Goal: Transaction & Acquisition: Obtain resource

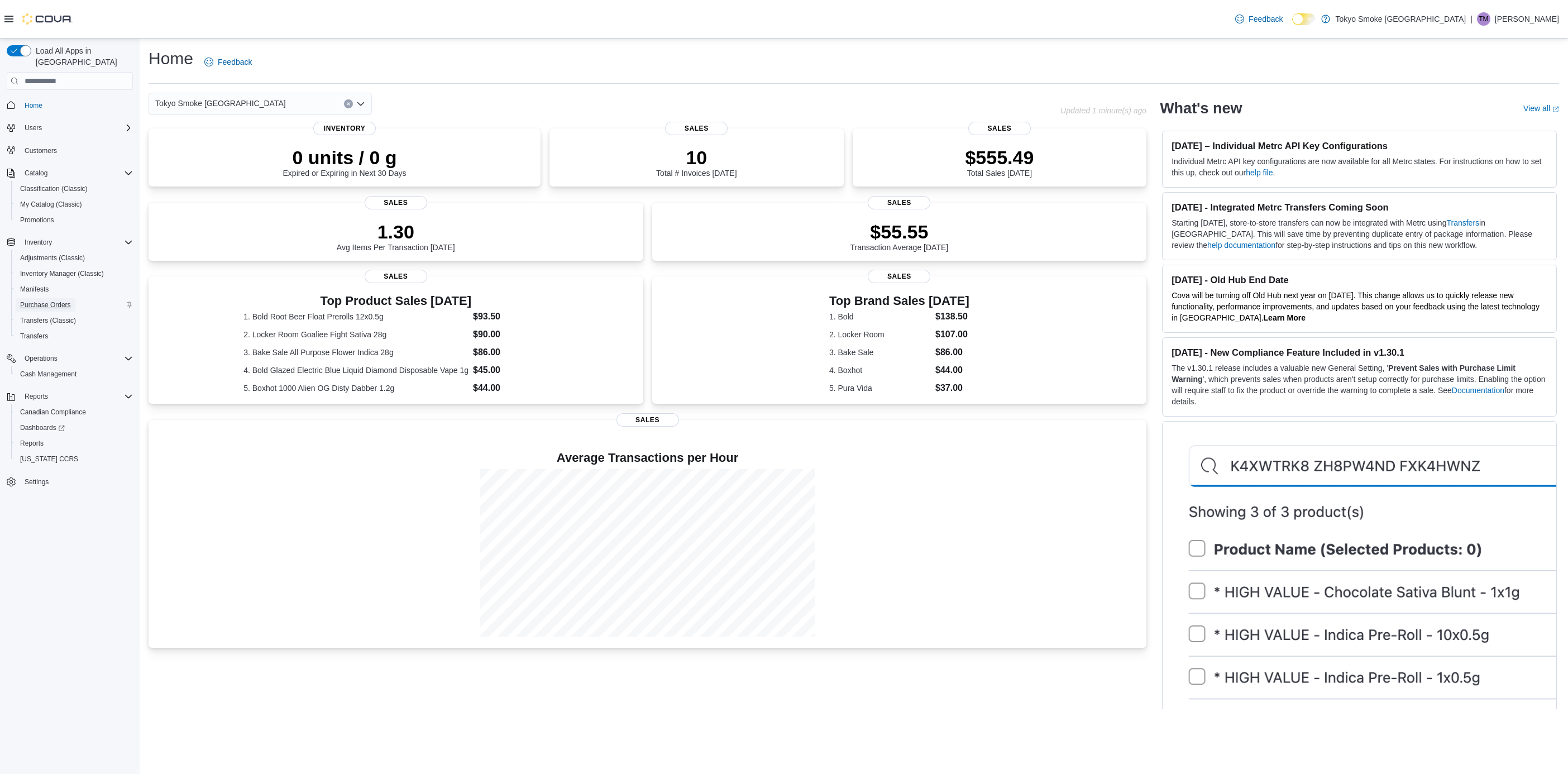
click at [54, 298] on span "Purchase Orders" at bounding box center [45, 305] width 51 height 13
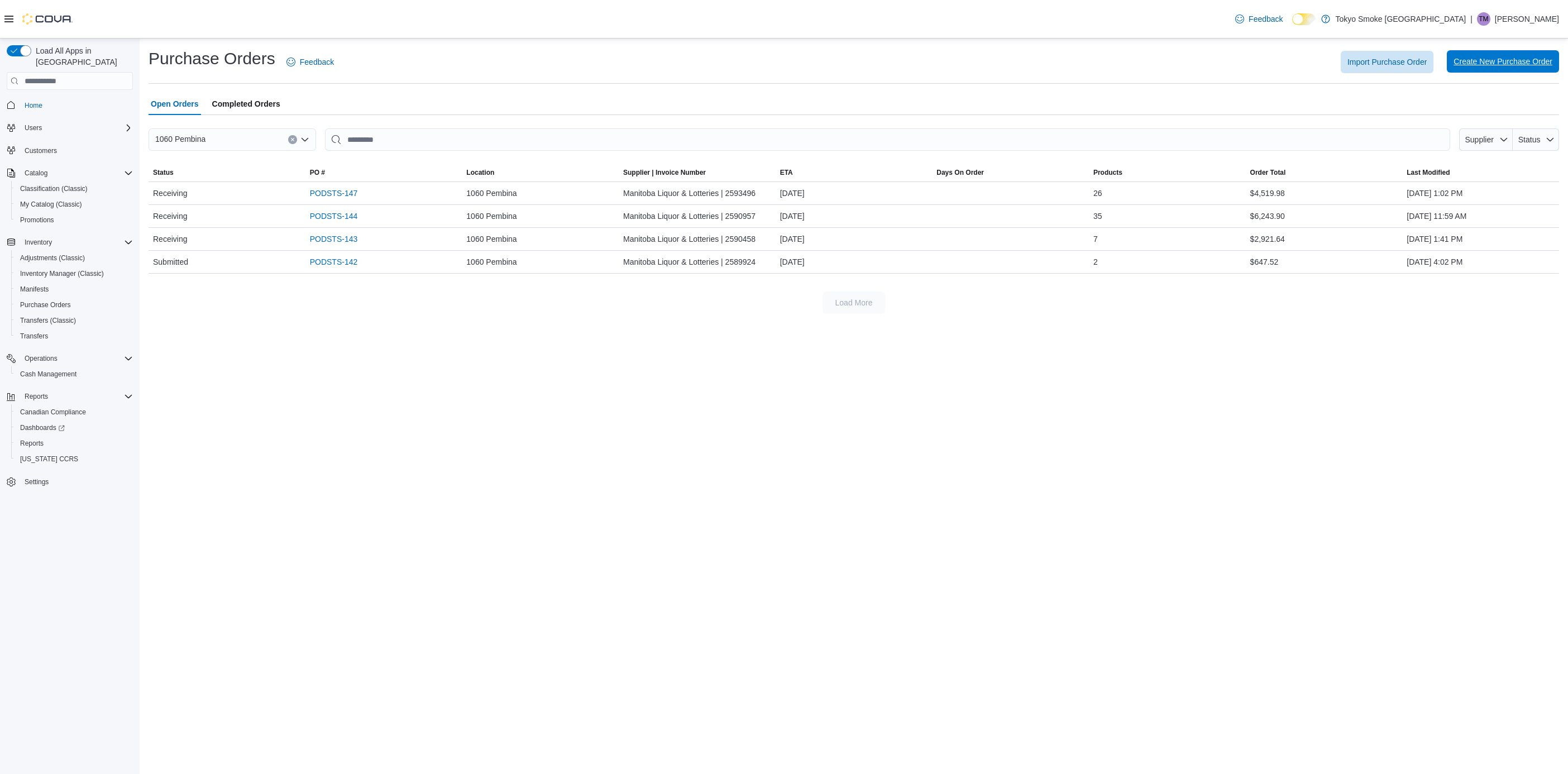
click at [1479, 63] on span "Create New Purchase Order" at bounding box center [1503, 61] width 99 height 11
click at [1431, 69] on button "Import Purchase Order" at bounding box center [1387, 62] width 93 height 22
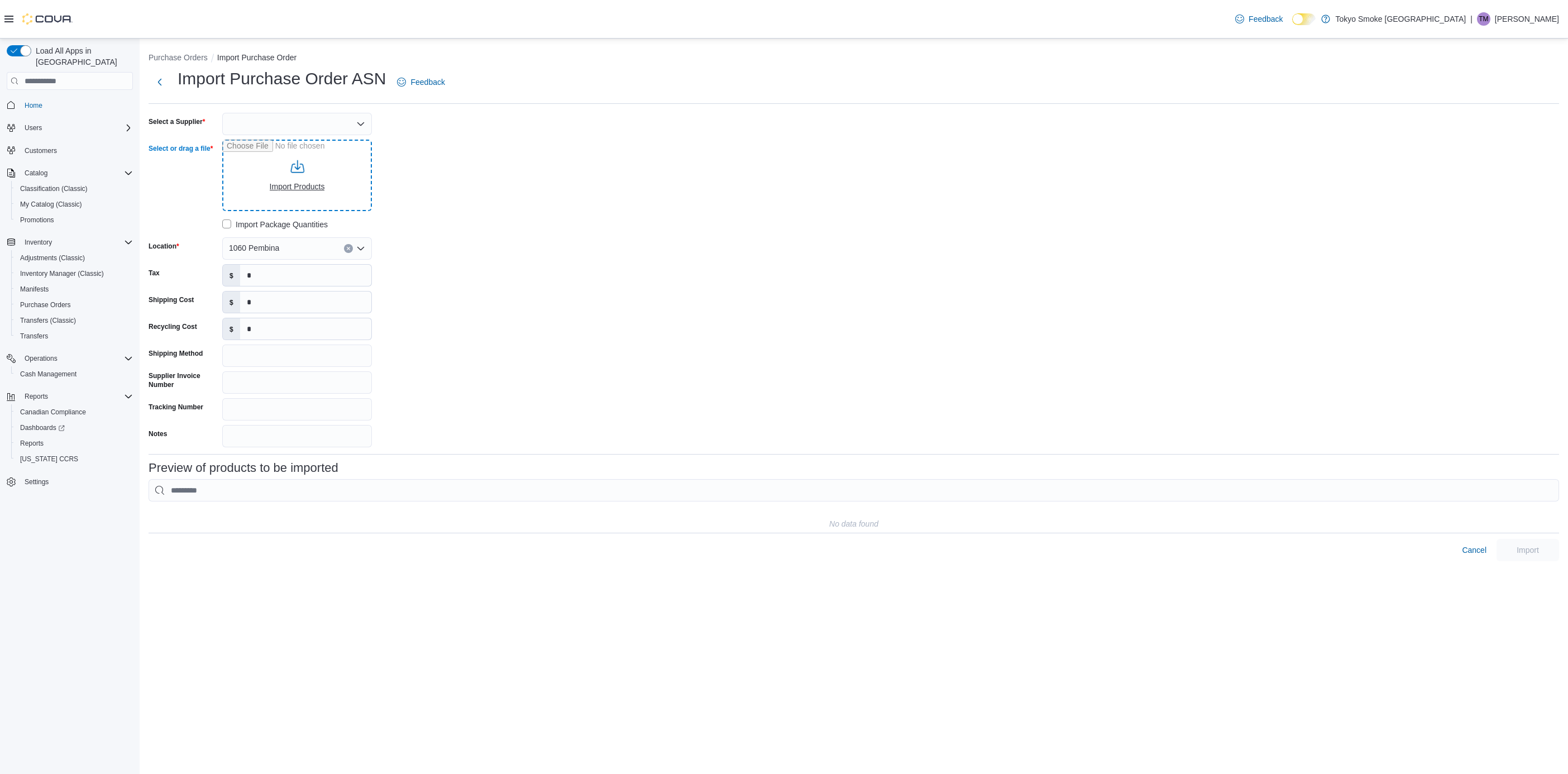
click at [274, 145] on input "Select or drag a file" at bounding box center [297, 175] width 150 height 71
type input "**********"
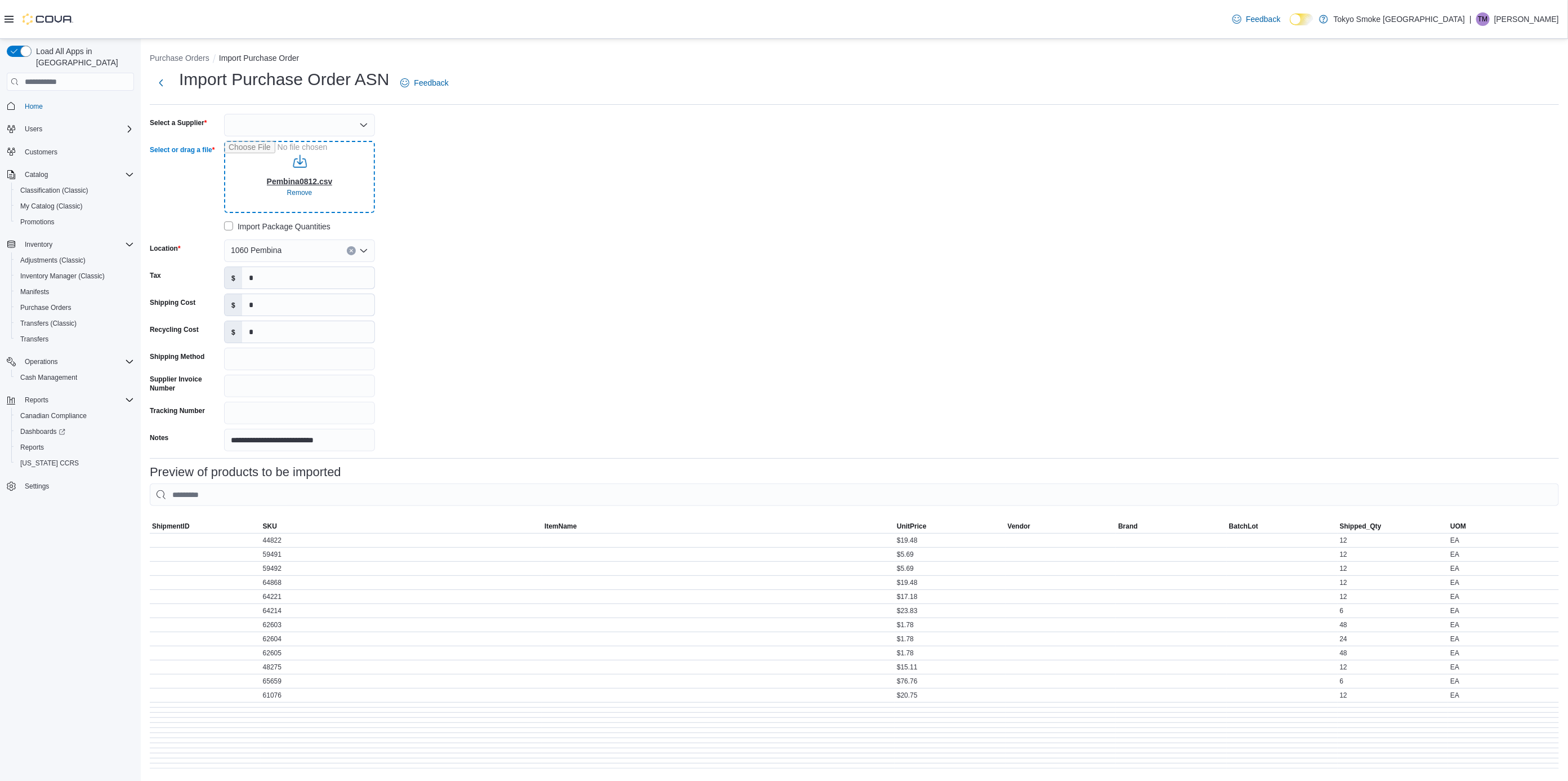
scroll to position [71, 0]
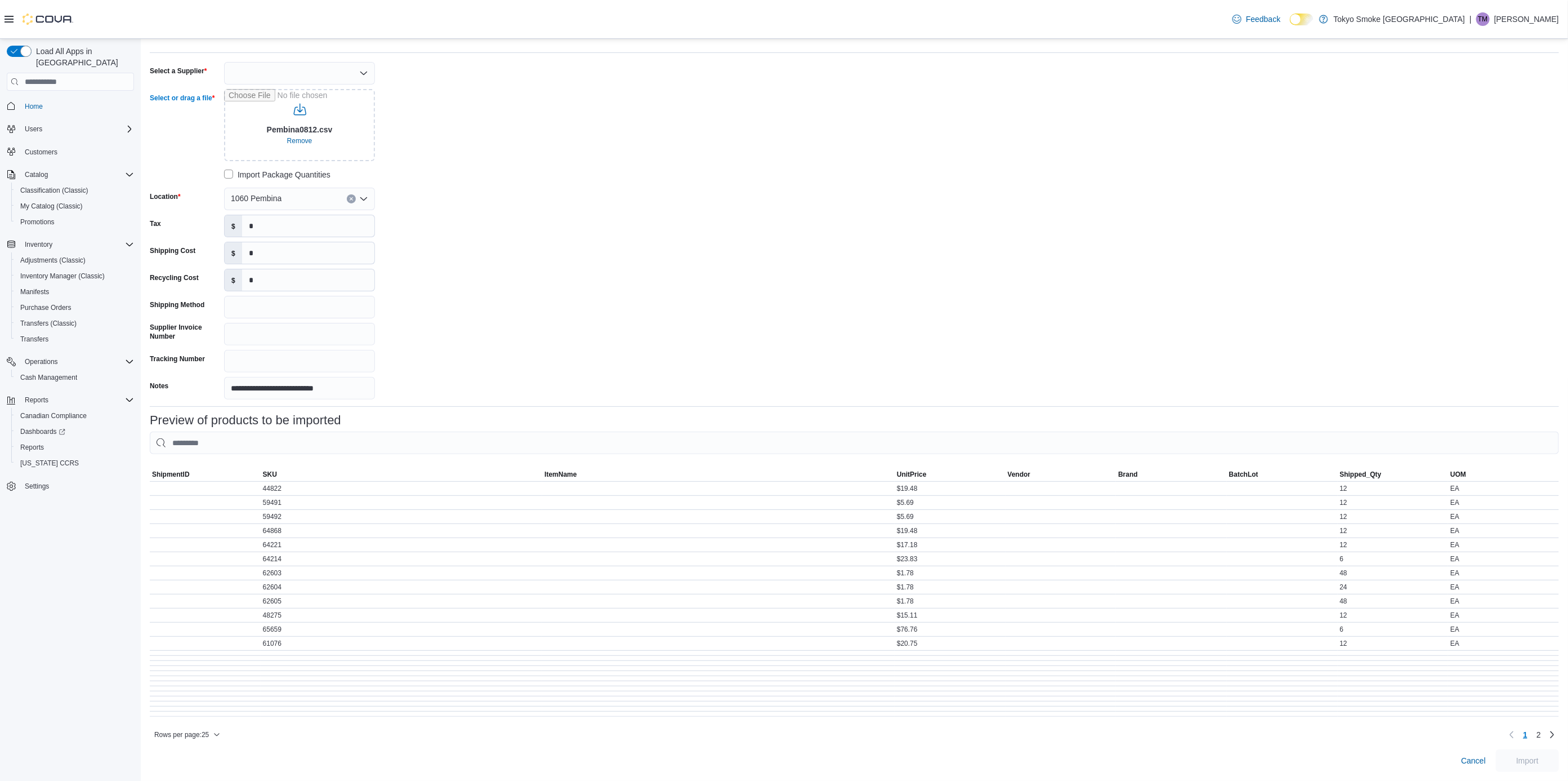
click at [528, 320] on div "**********" at bounding box center [854, 231] width 1409 height 338
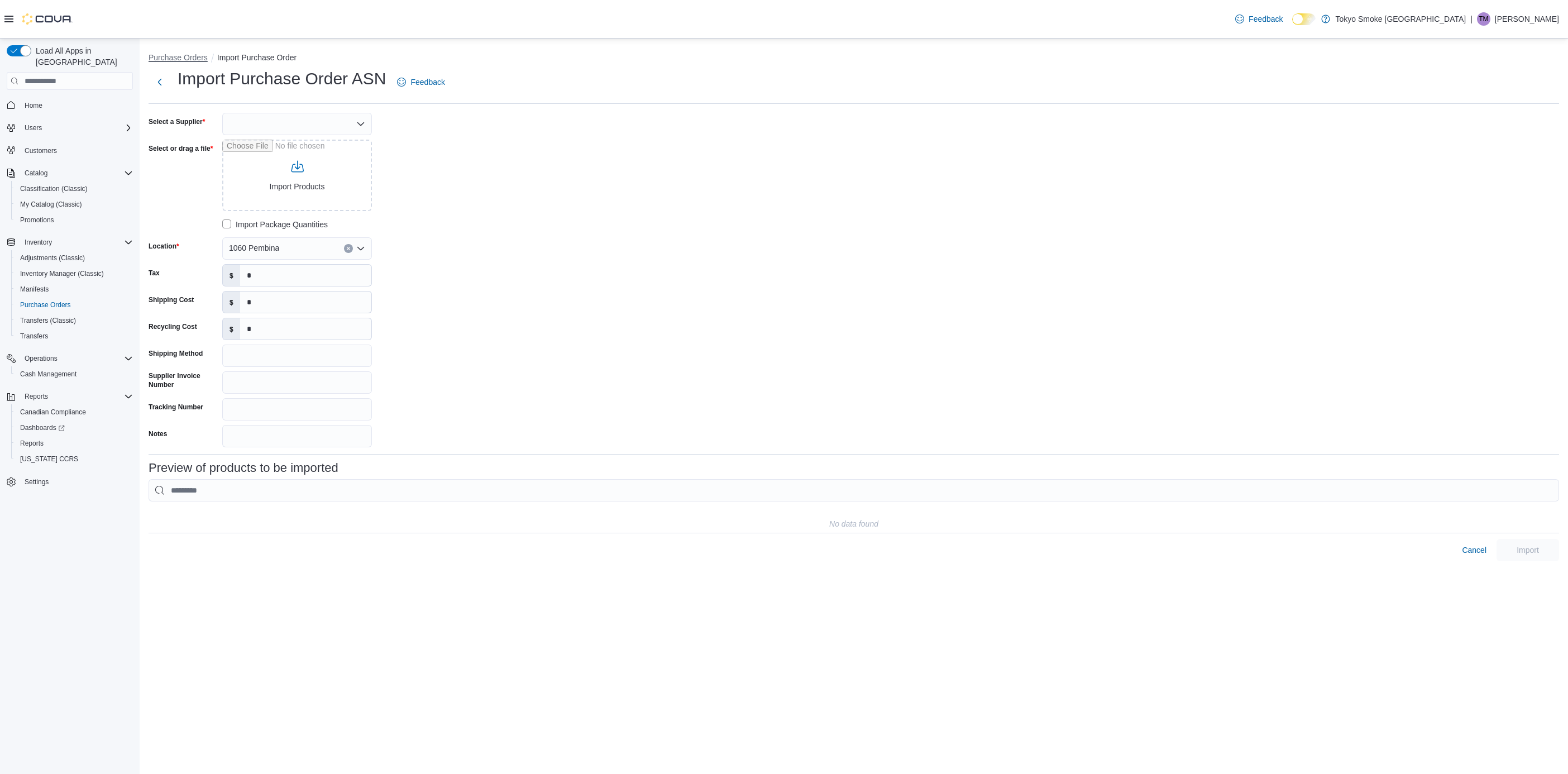
click at [163, 56] on button "Purchase Orders" at bounding box center [177, 58] width 59 height 9
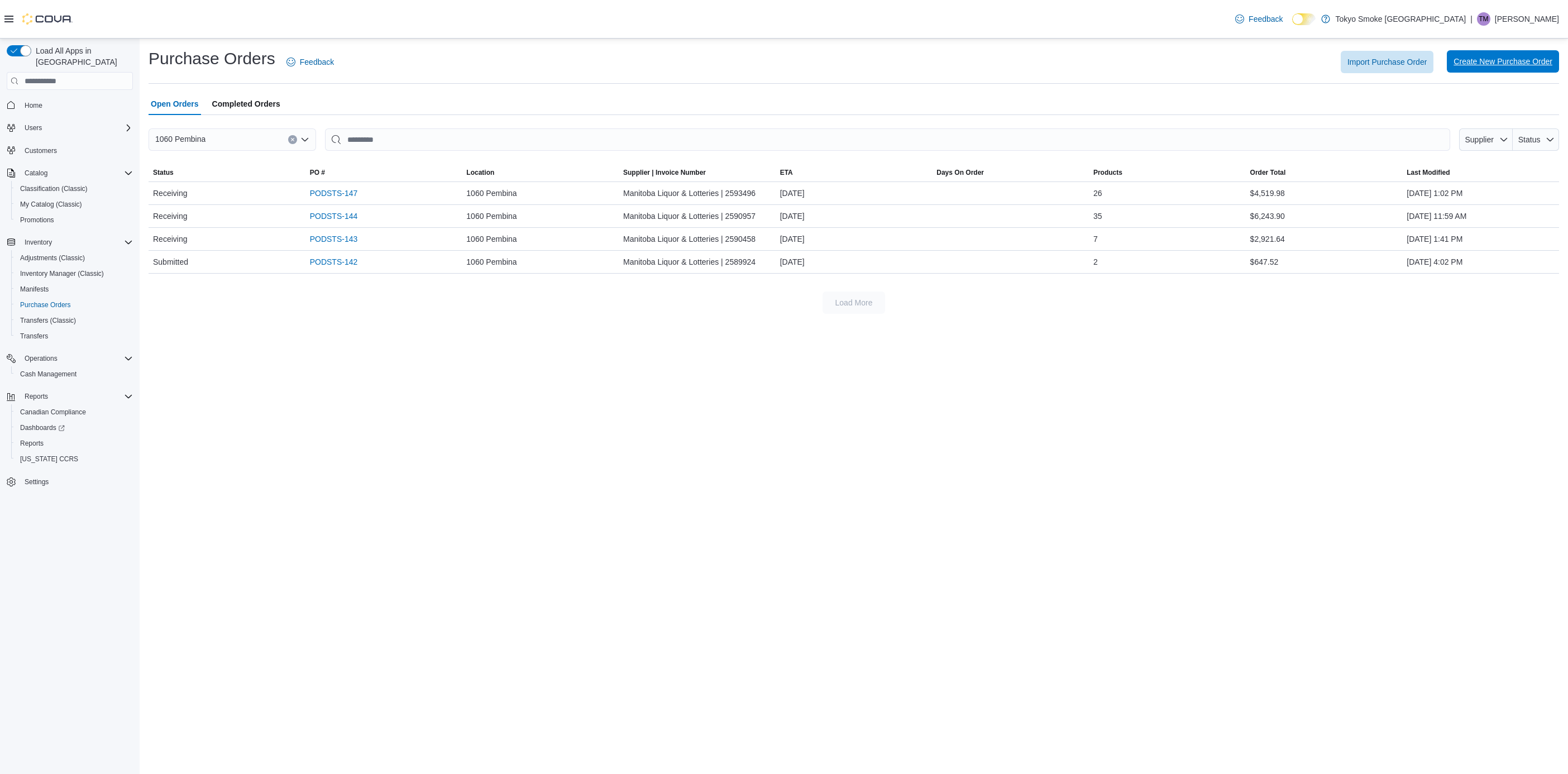
click at [1479, 69] on span "Create New Purchase Order" at bounding box center [1503, 62] width 99 height 22
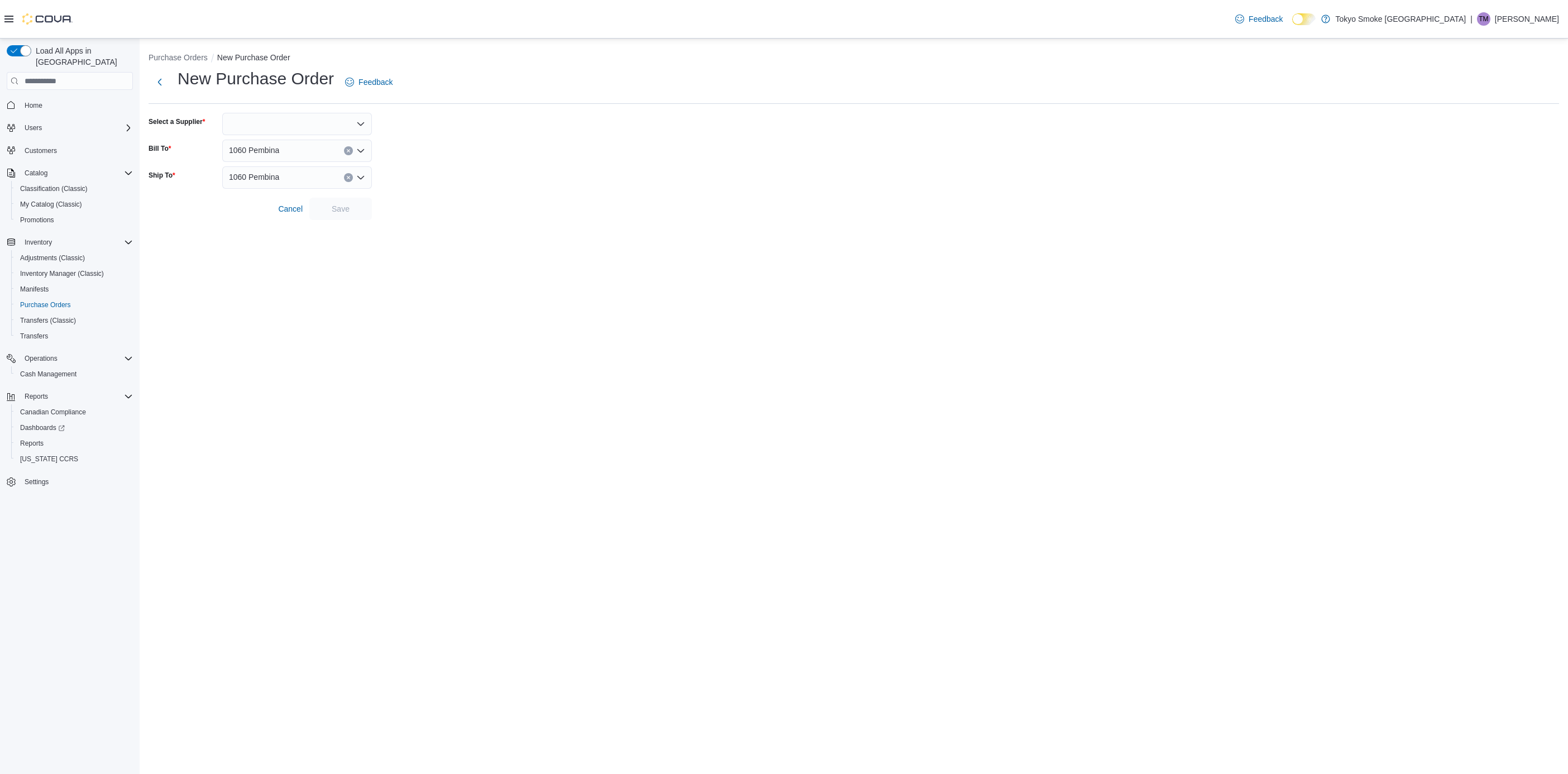
click at [318, 110] on div "New Purchase Order Feedback Select a Supplier Bill To 1060 Pembina Ship To 1060…" at bounding box center [853, 144] width 1411 height 152
click at [300, 131] on div at bounding box center [297, 124] width 150 height 22
type input "****"
click at [185, 64] on ol "Purchase Orders New Purchase Order" at bounding box center [853, 58] width 1411 height 13
click at [179, 59] on button "Purchase Orders" at bounding box center [177, 58] width 59 height 9
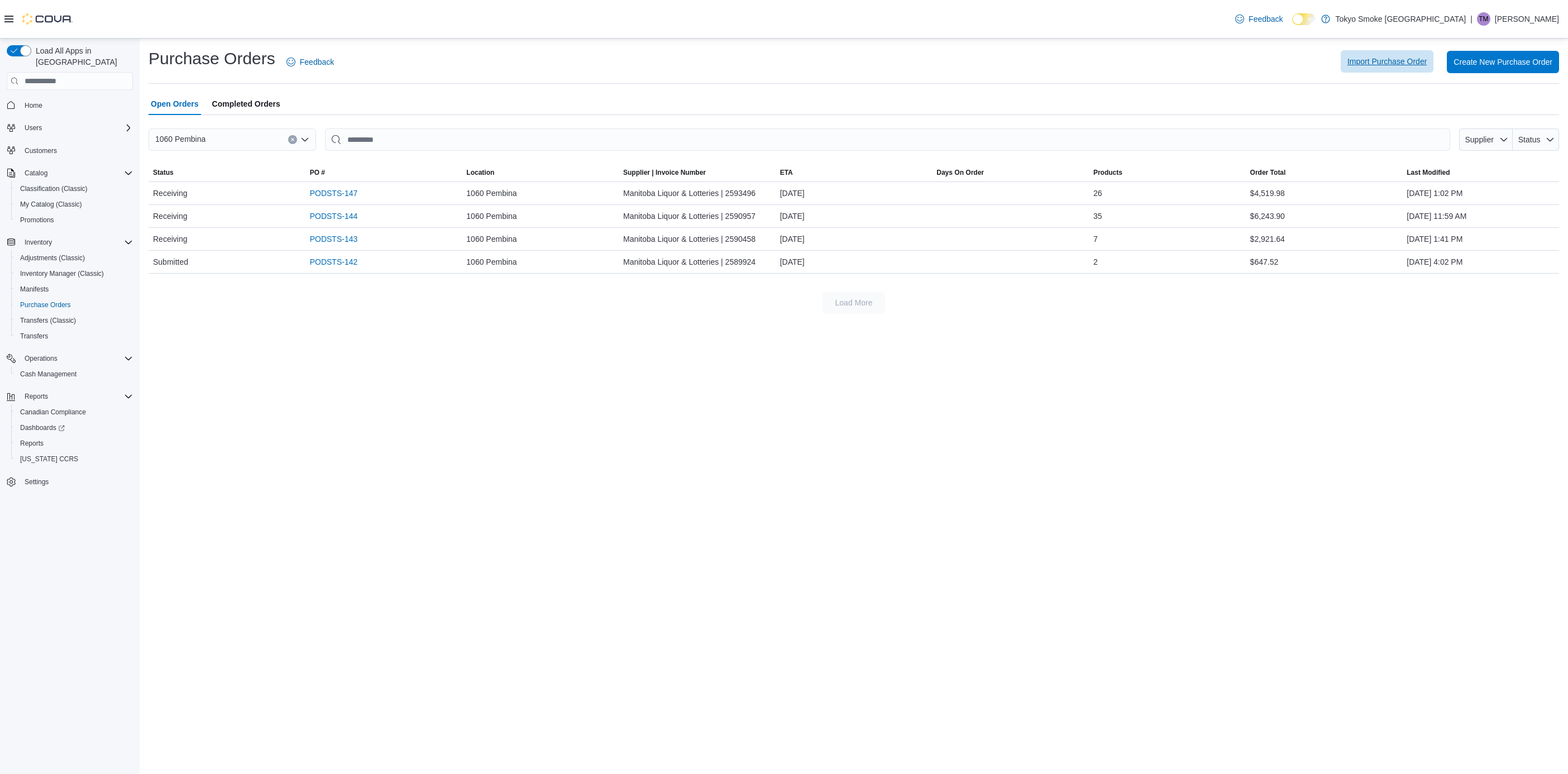
click at [1376, 60] on span "Import Purchase Order" at bounding box center [1387, 61] width 79 height 11
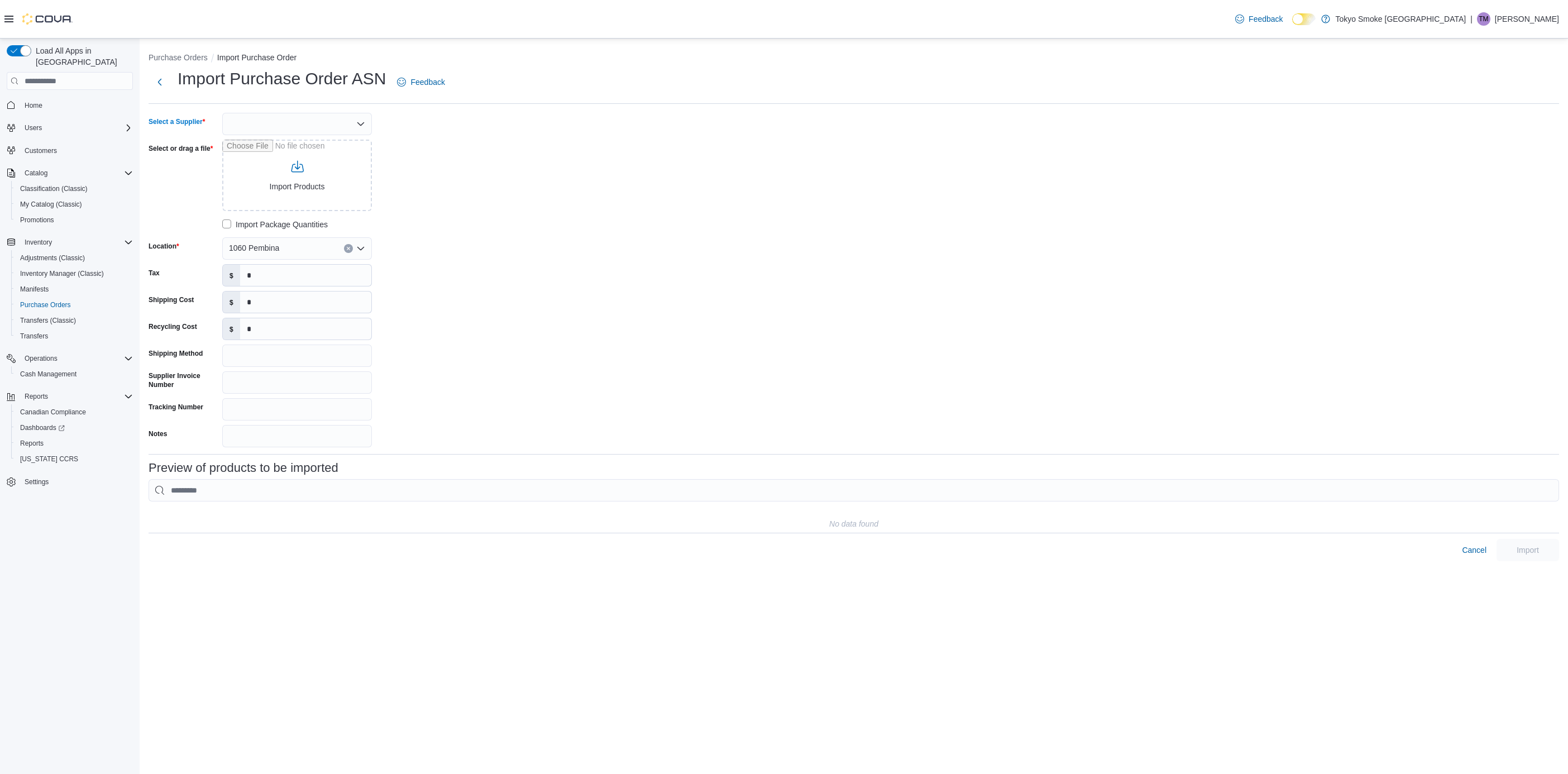
click at [302, 129] on div at bounding box center [297, 124] width 150 height 22
type input "****"
click at [310, 138] on span "Mani toba Liquor & Lotteries" at bounding box center [304, 143] width 123 height 11
click at [294, 193] on input "Select or drag a file" at bounding box center [297, 175] width 150 height 71
type input "**********"
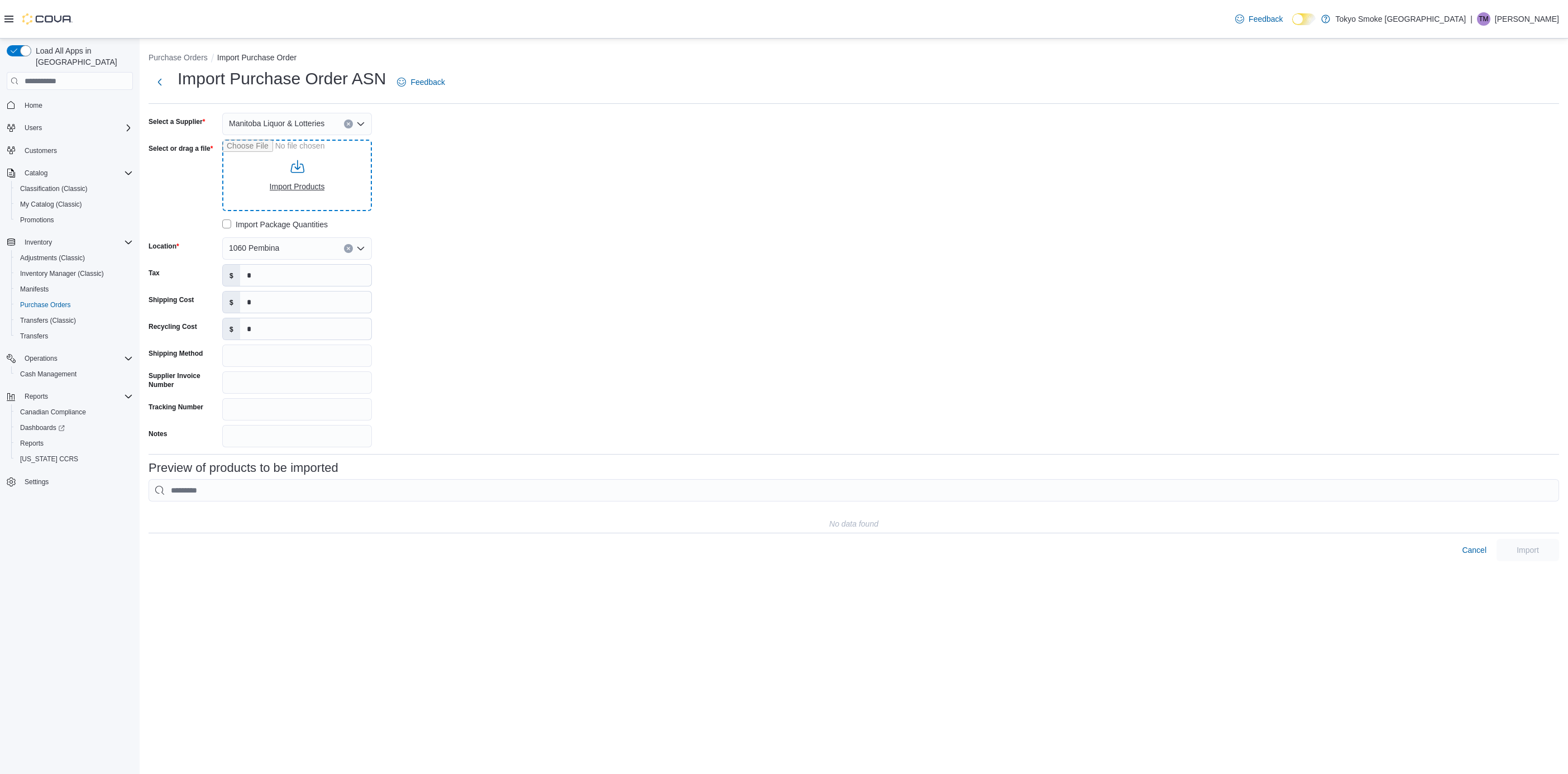
type input "**********"
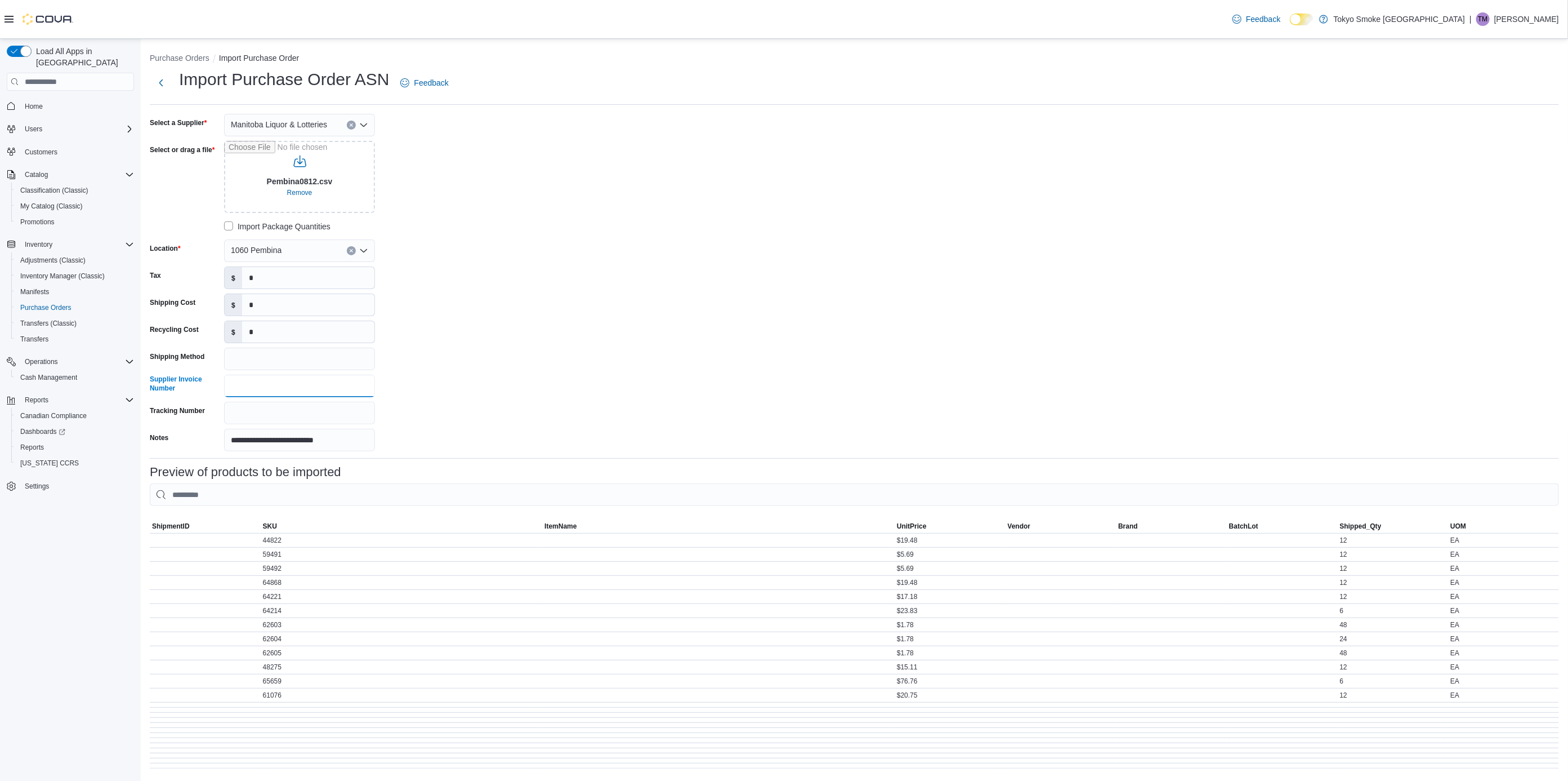
drag, startPoint x: 305, startPoint y: 384, endPoint x: 595, endPoint y: 388, distance: 290.0
click at [304, 384] on input "Supplier Invoice Number" at bounding box center [300, 386] width 151 height 23
paste input "*******"
type input "*******"
drag, startPoint x: 955, startPoint y: 368, endPoint x: 961, endPoint y: 368, distance: 6.0
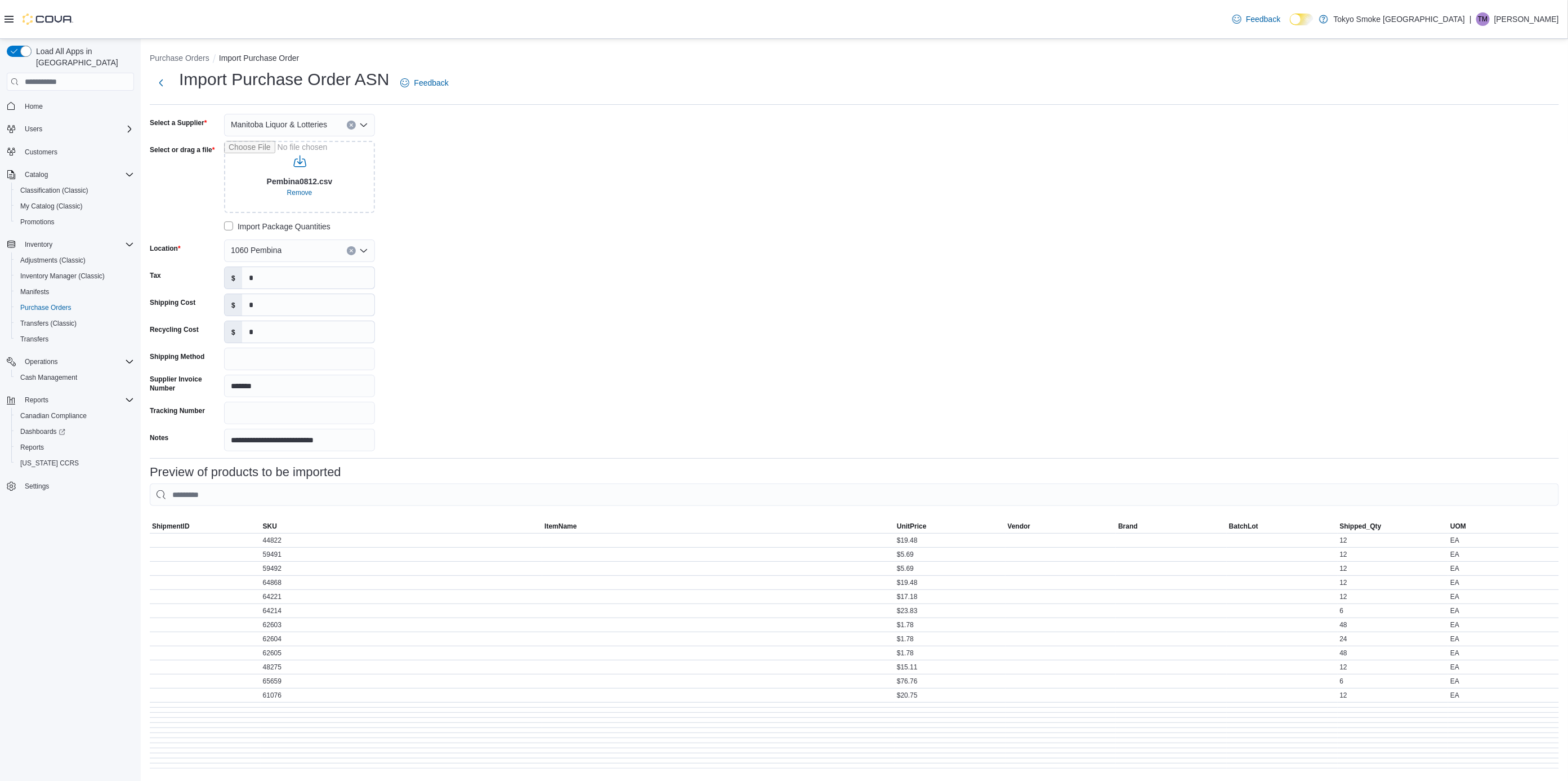
click at [958, 368] on div "**********" at bounding box center [854, 282] width 1409 height 338
drag, startPoint x: 1561, startPoint y: 672, endPoint x: 1557, endPoint y: 736, distance: 64.1
click at [1557, 735] on tbody "ShipmentID SKU 44822 ItemName UnitPrice $19.48 Vendor Brand BatchLot Shipped_Qt…" at bounding box center [854, 651] width 1409 height 235
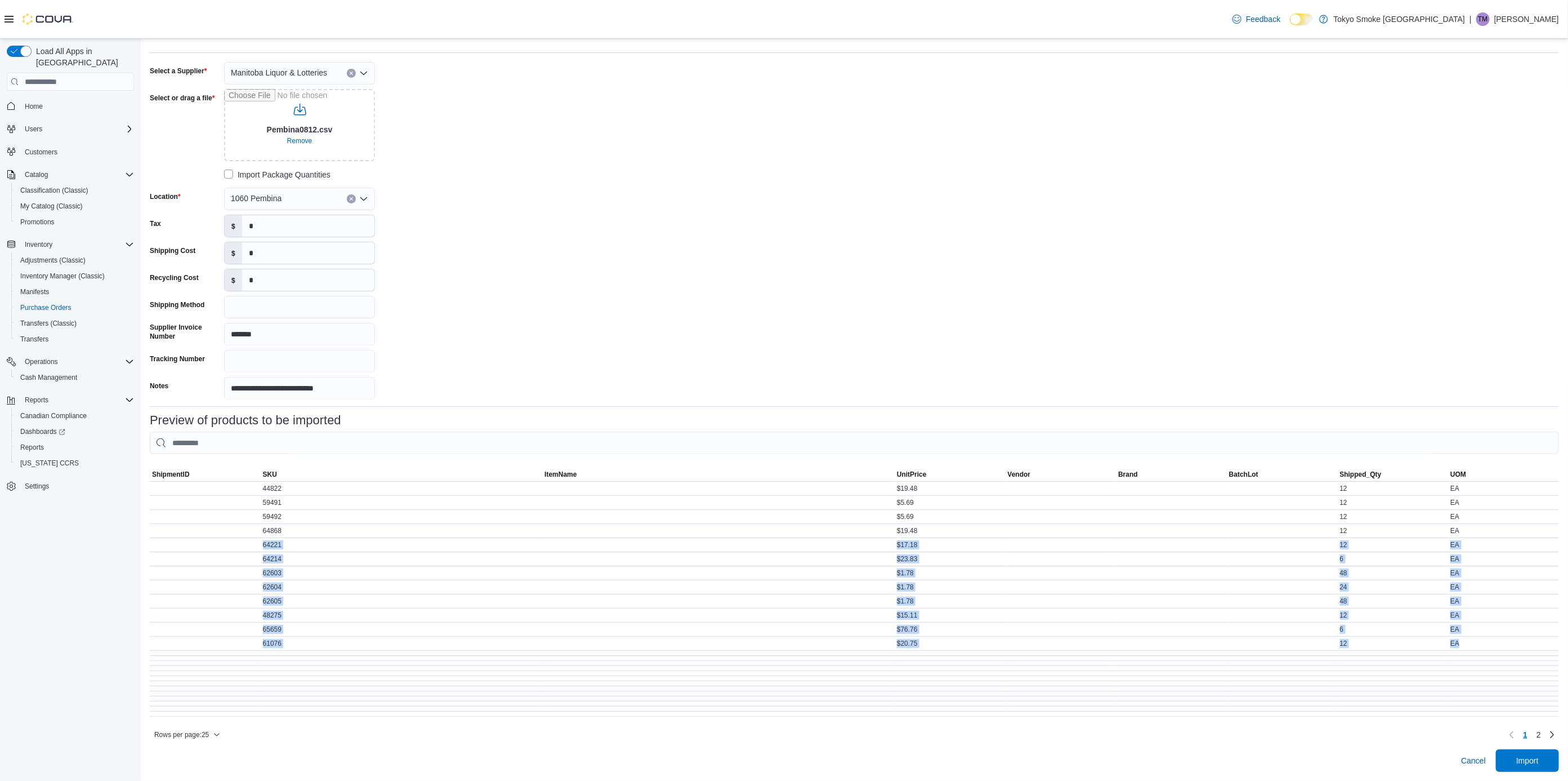
scroll to position [71, 0]
click at [1389, 194] on div "**********" at bounding box center [854, 231] width 1409 height 338
click at [1553, 766] on span "Import" at bounding box center [1528, 760] width 49 height 23
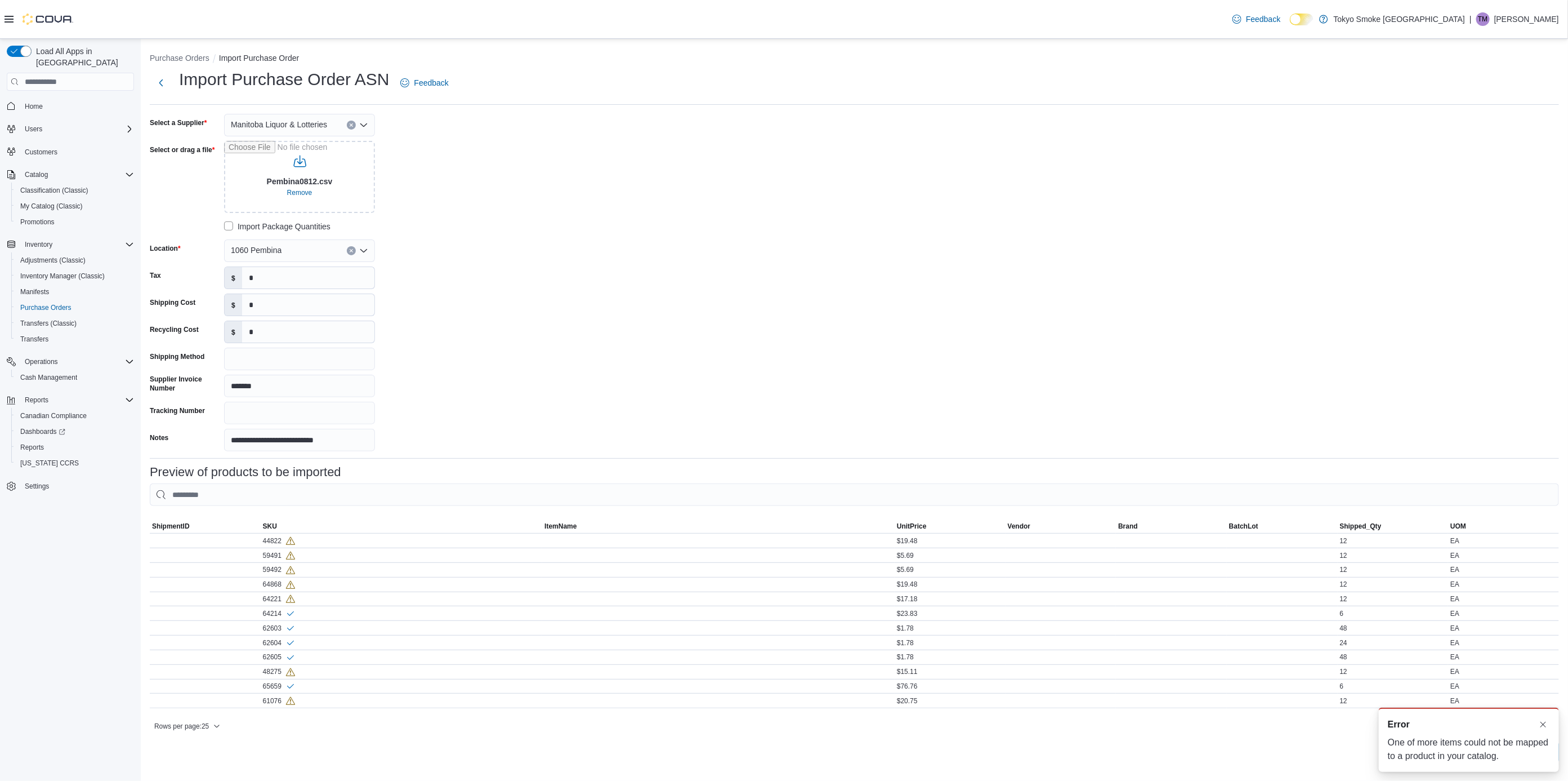
scroll to position [0, 0]
click at [267, 536] on div "44822" at bounding box center [279, 541] width 32 height 9
copy div "44822"
click at [276, 551] on div "59491" at bounding box center [279, 555] width 32 height 9
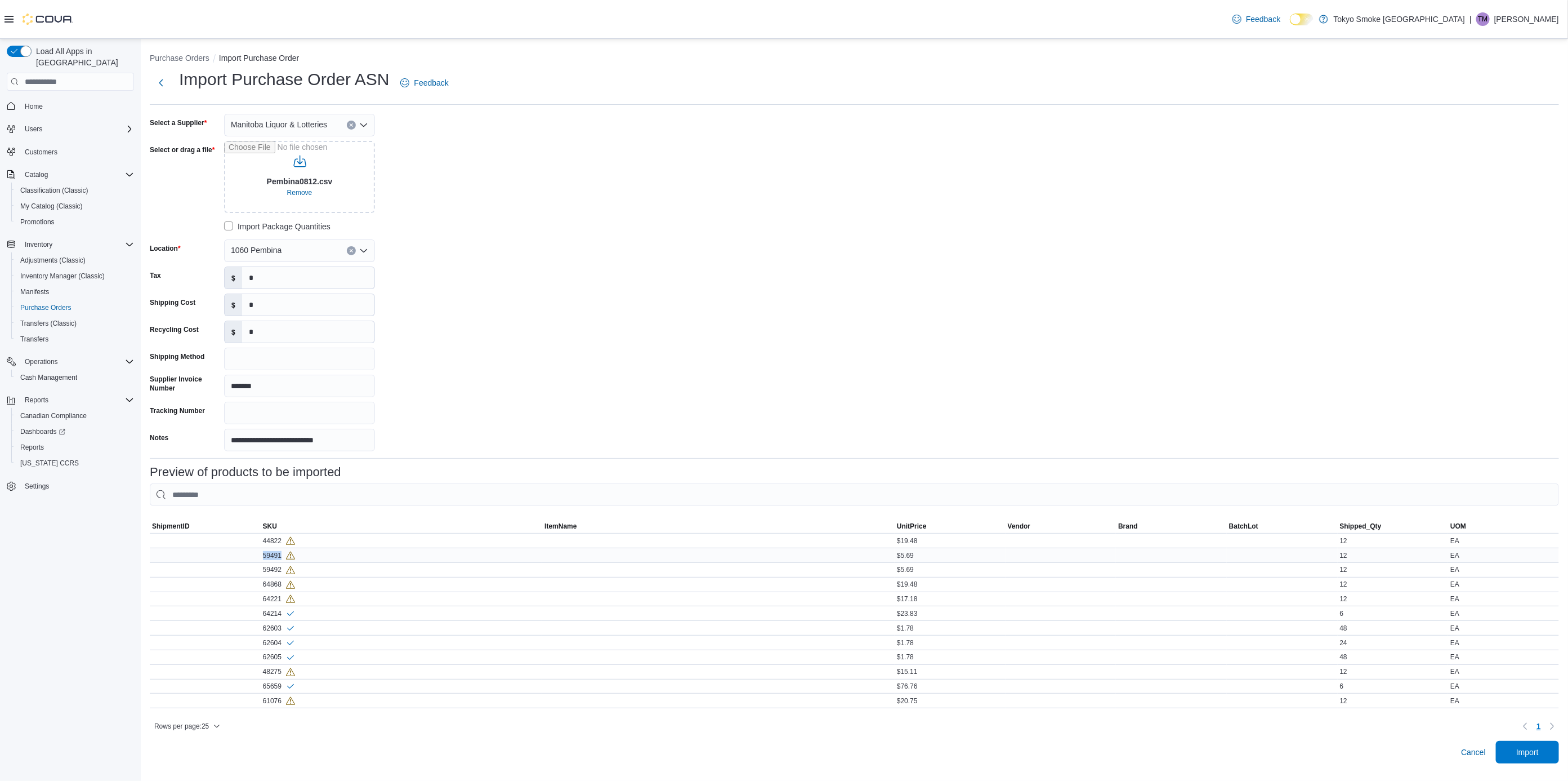
click at [276, 551] on div "59491" at bounding box center [279, 555] width 32 height 9
copy div "59491"
click at [272, 565] on div "59492" at bounding box center [279, 569] width 32 height 9
copy div "59492"
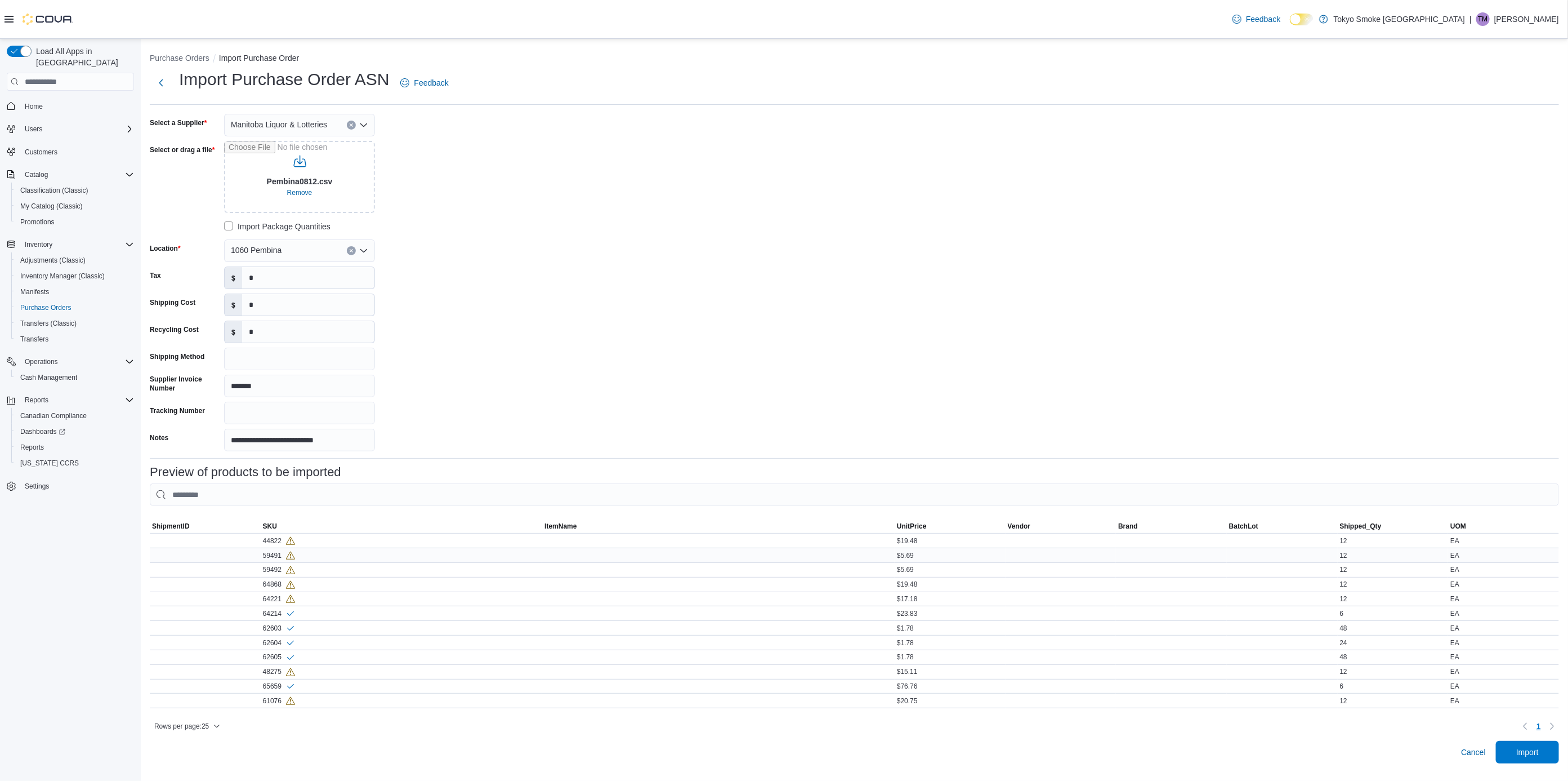
click at [280, 555] on div "59491" at bounding box center [402, 555] width 282 height 14
click at [264, 568] on div "59492" at bounding box center [279, 569] width 32 height 9
click at [268, 565] on div "59492" at bounding box center [279, 569] width 32 height 9
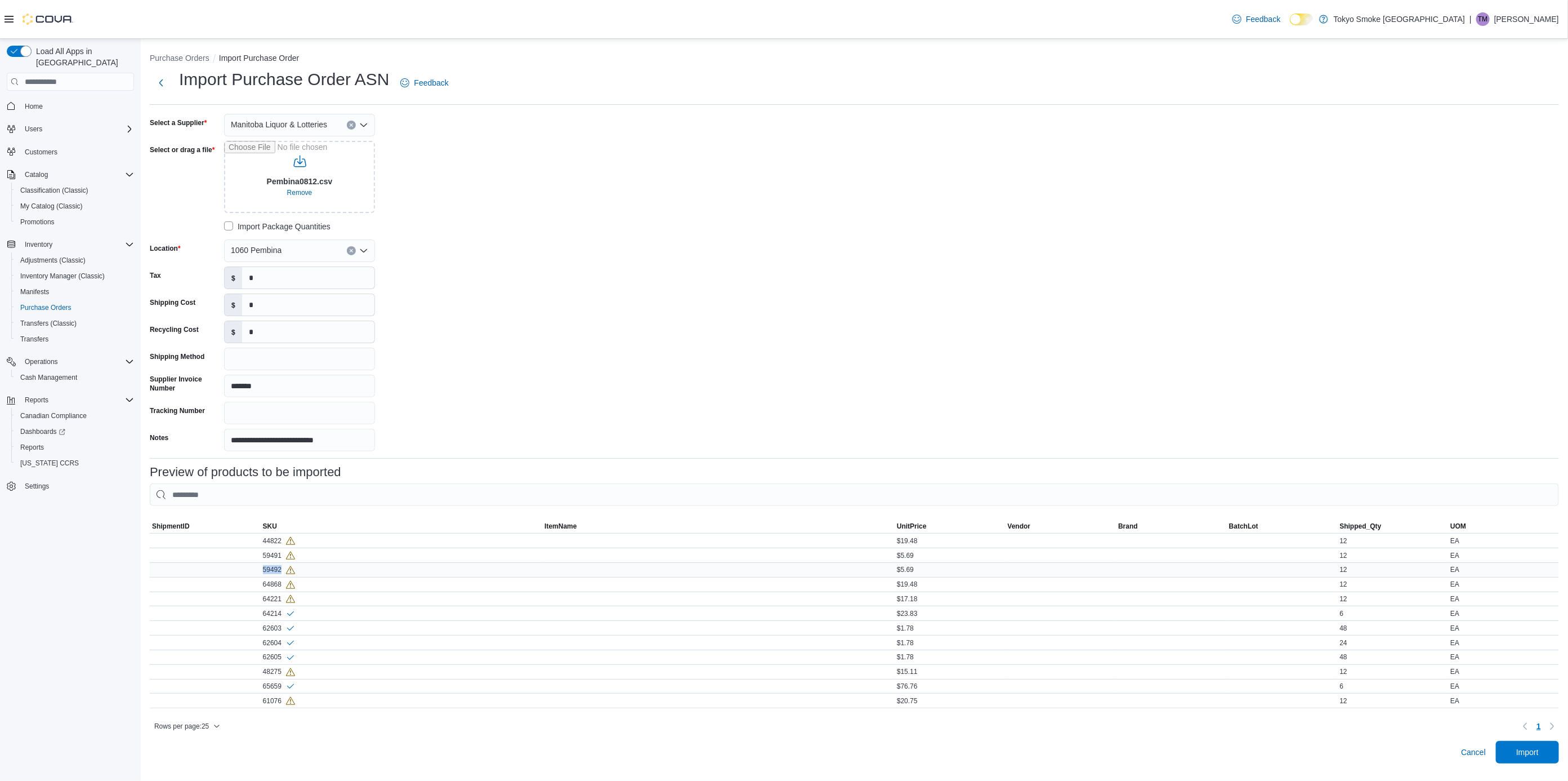
click at [268, 565] on div "59492" at bounding box center [279, 569] width 32 height 9
click at [278, 579] on div "64868" at bounding box center [279, 584] width 32 height 9
copy div "64868"
click at [280, 594] on div "64221" at bounding box center [279, 599] width 32 height 9
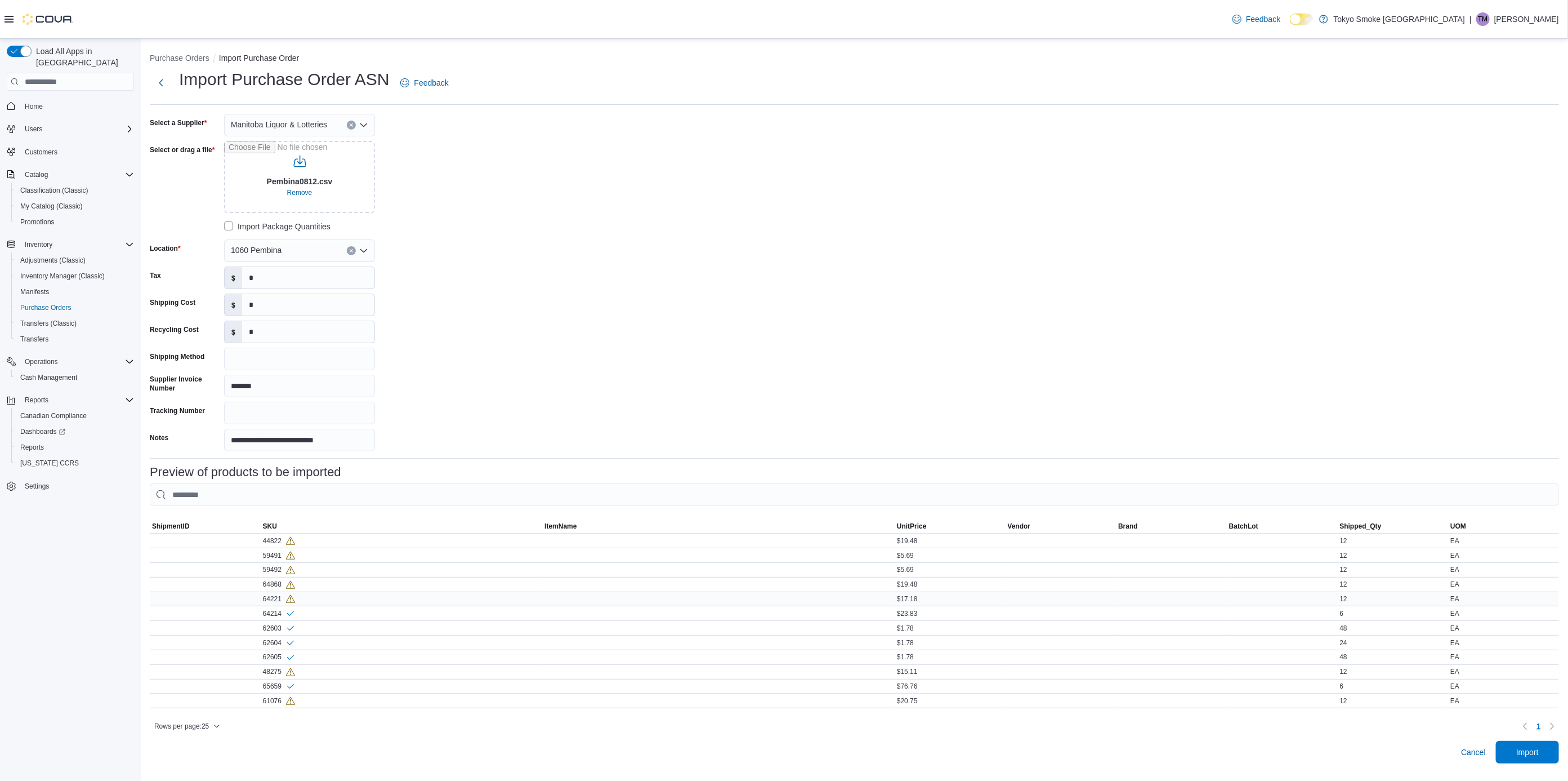
click at [281, 594] on div "64221" at bounding box center [279, 599] width 32 height 9
click at [272, 594] on div "64221" at bounding box center [279, 599] width 32 height 9
copy div "64221"
click at [279, 667] on div "48275" at bounding box center [279, 672] width 32 height 9
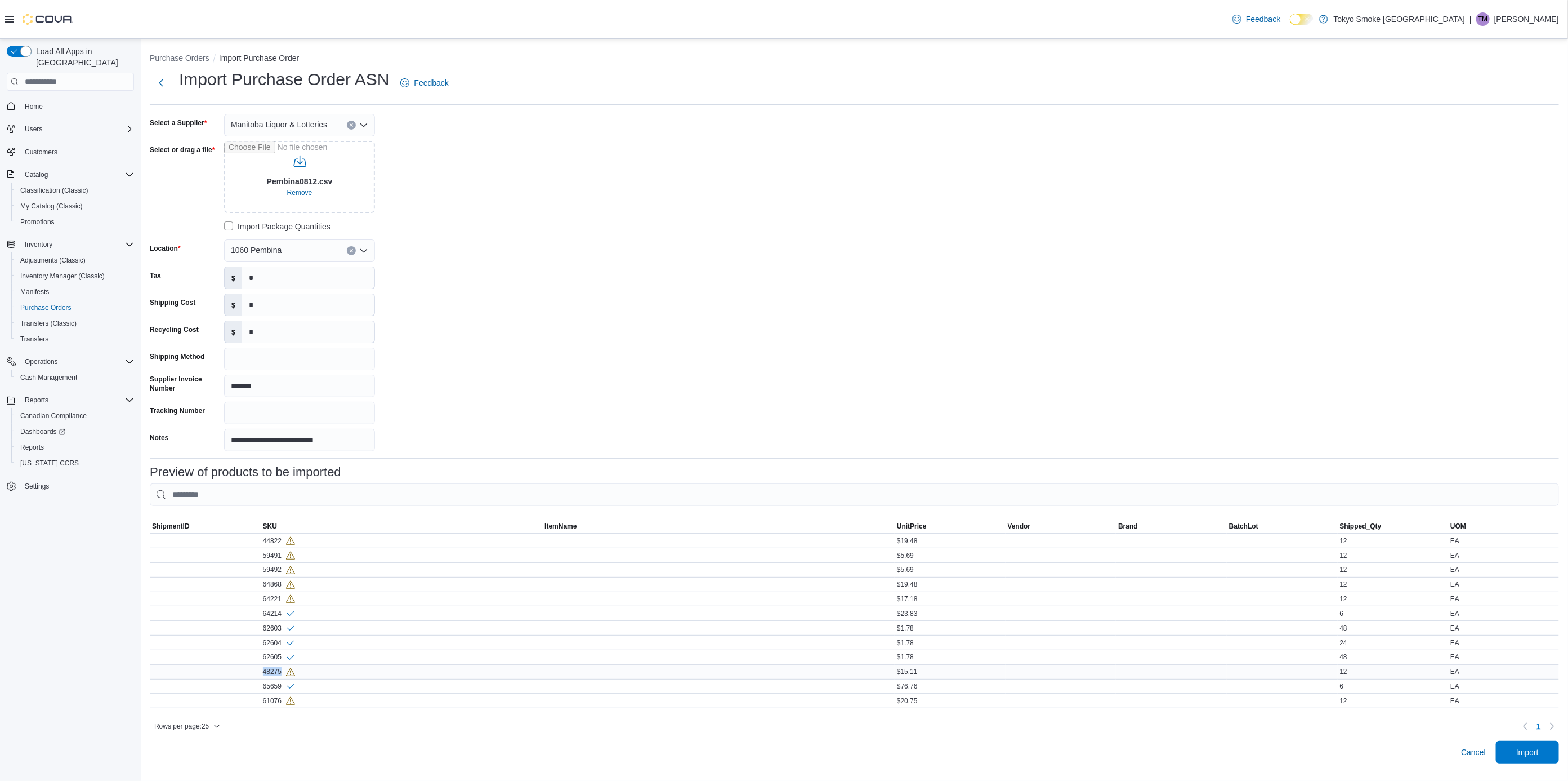
click at [279, 667] on div "48275" at bounding box center [279, 672] width 32 height 9
copy div "48275"
click at [276, 696] on div "61076" at bounding box center [279, 700] width 32 height 9
copy div "61076"
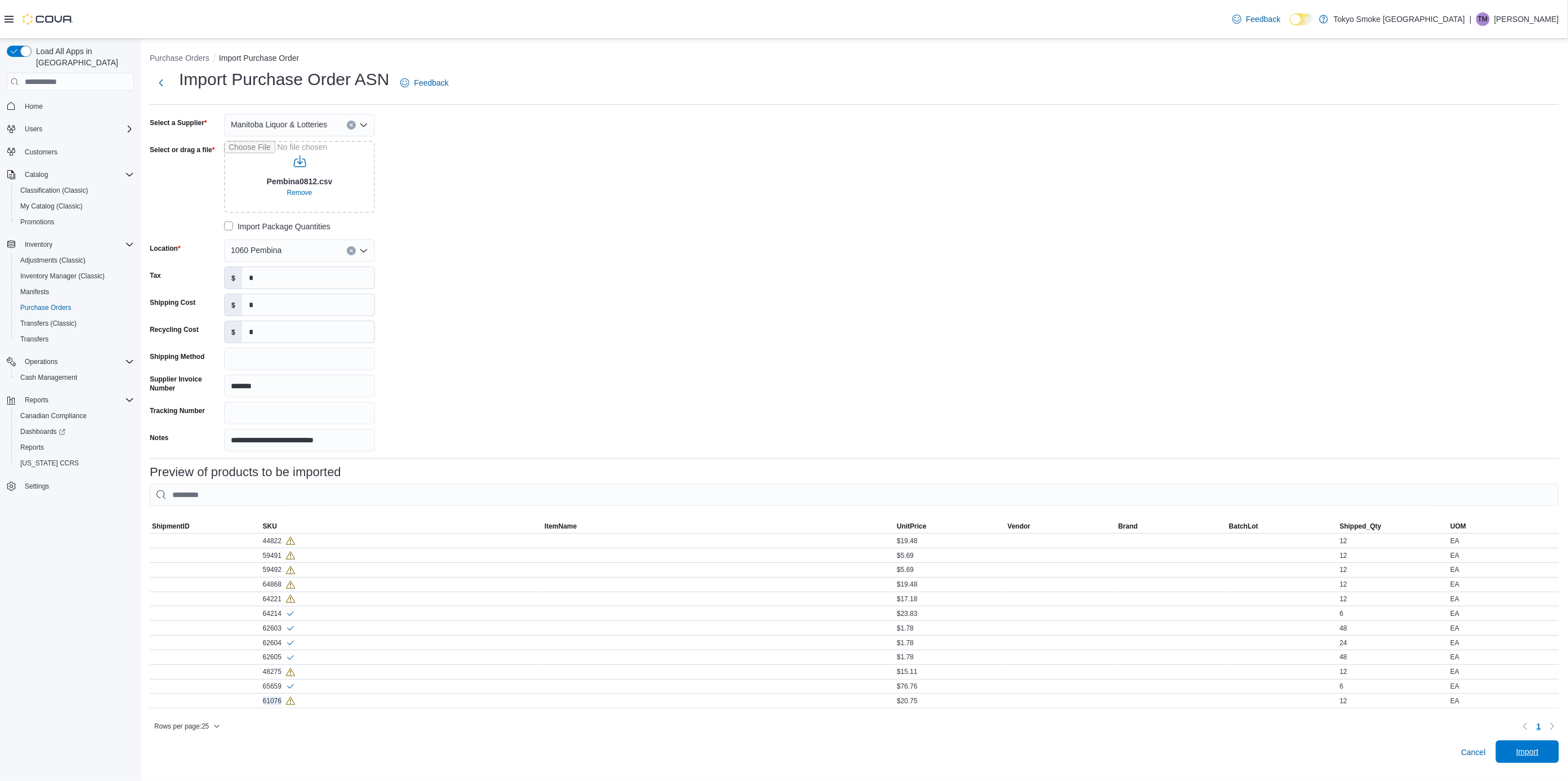
click at [1537, 763] on span "Import" at bounding box center [1528, 752] width 49 height 23
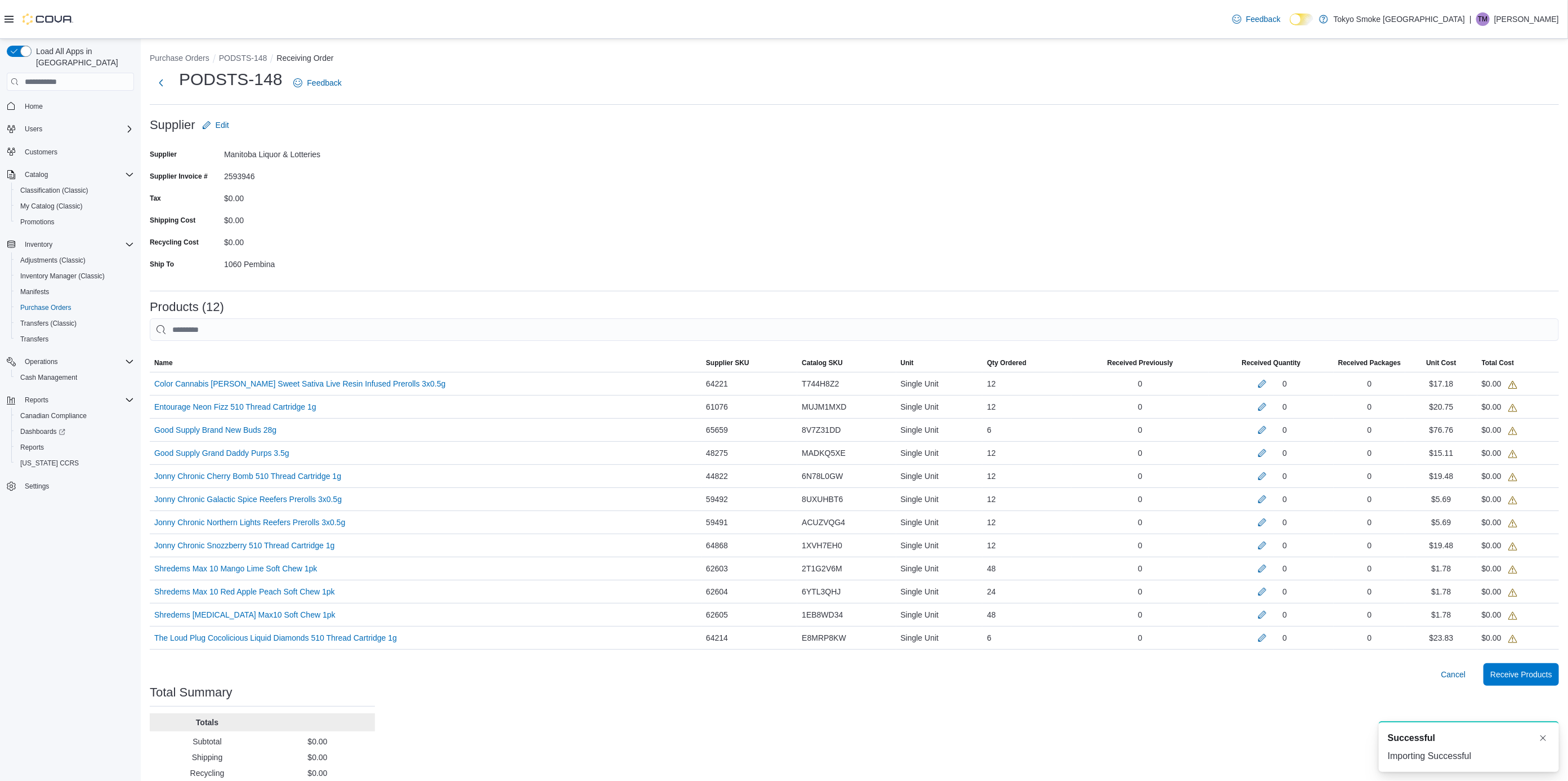
click at [206, 81] on h1 "PODSTS-148" at bounding box center [230, 79] width 103 height 23
copy div "PODSTS-148"
click at [249, 75] on h1 "PODSTS-148" at bounding box center [230, 79] width 103 height 23
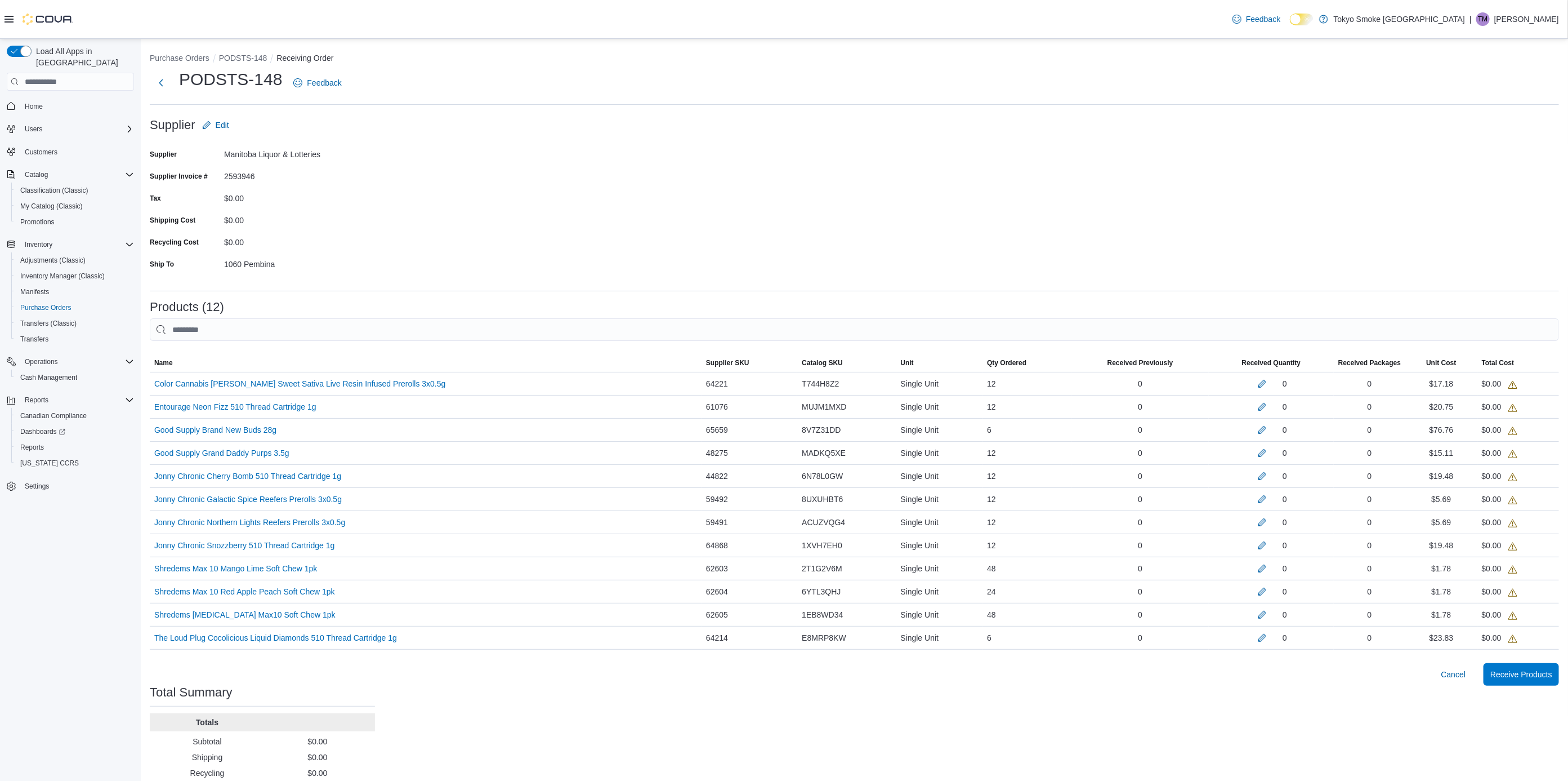
click at [247, 73] on h1 "PODSTS-148" at bounding box center [230, 79] width 103 height 23
click at [246, 76] on h1 "PODSTS-148" at bounding box center [230, 79] width 103 height 23
copy div "PODSTS-148"
click at [1546, 19] on p "[PERSON_NAME]" at bounding box center [1527, 19] width 65 height 13
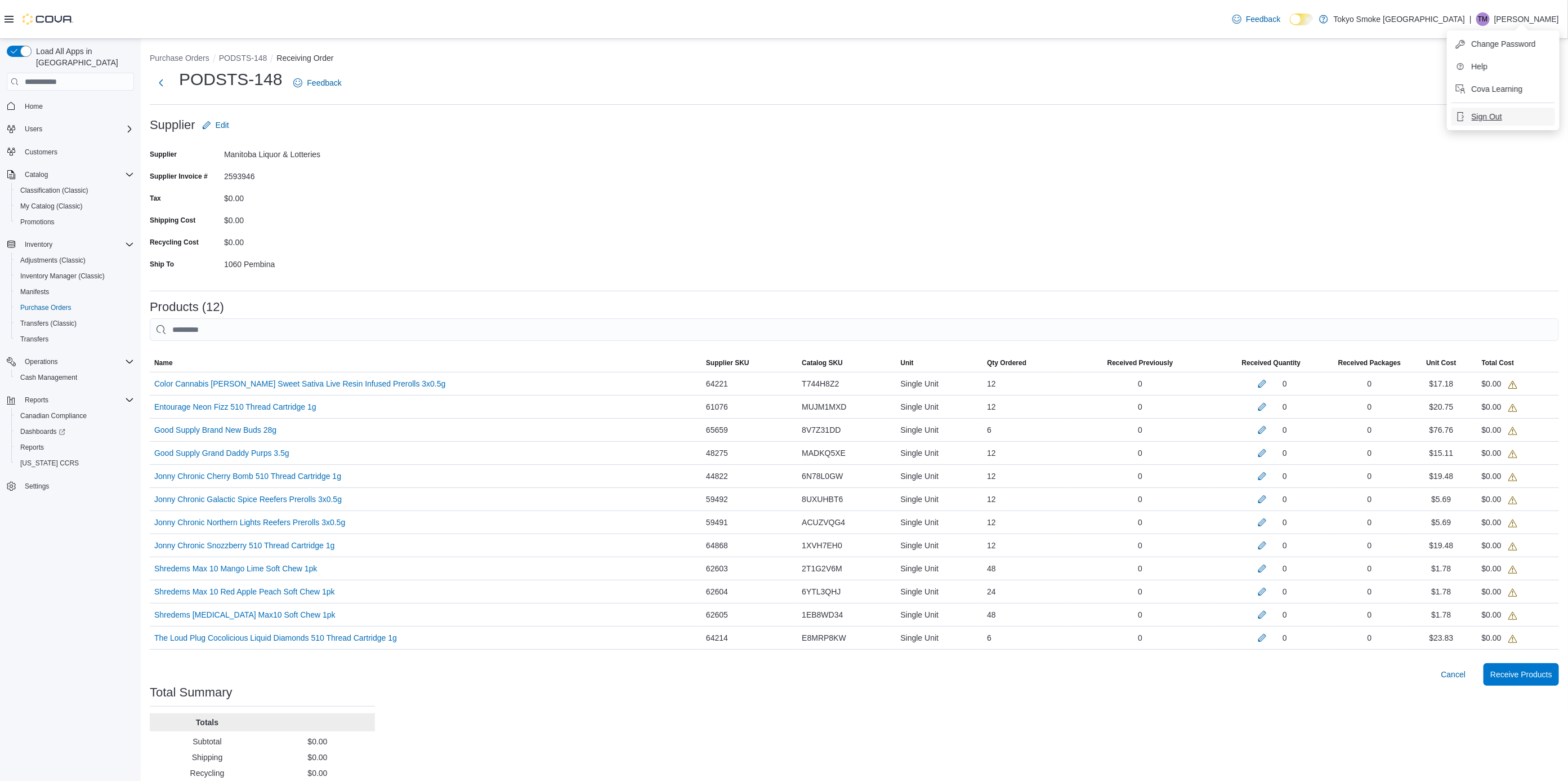
click at [1496, 117] on span "Sign Out" at bounding box center [1487, 116] width 31 height 11
